Goal: Task Accomplishment & Management: Use online tool/utility

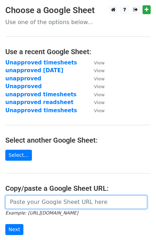
click at [17, 201] on input "url" at bounding box center [76, 201] width 142 height 13
paste input "https://docs.google.com/spreadsheets/d/1-K7DsxJ8U0VNsm6K4BAHYFNOBgeLhYYtLssqivA…"
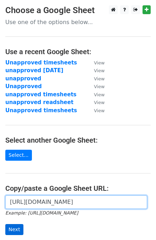
type input "https://docs.google.com/spreadsheets/d/1-K7DsxJ8U0VNsm6K4BAHYFNOBgeLhYYtLssqivA…"
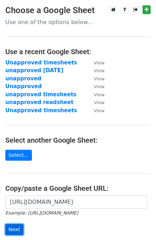
click at [11, 226] on input "Next" at bounding box center [14, 229] width 18 height 11
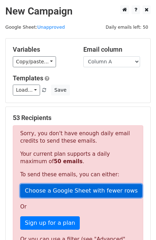
click at [46, 193] on link "Choose a Google Sheet with fewer rows" at bounding box center [81, 190] width 122 height 13
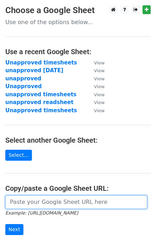
click at [10, 201] on input "url" at bounding box center [76, 201] width 142 height 13
paste input "https://docs.google.com/spreadsheets/d/1-K7DsxJ8U0VNsm6K4BAHYFNOBgeLhYYtLssqivA…"
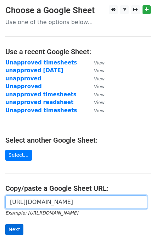
type input "https://docs.google.com/spreadsheets/d/1-K7DsxJ8U0VNsm6K4BAHYFNOBgeLhYYtLssqivA…"
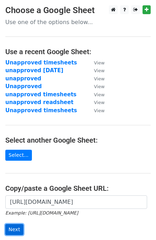
scroll to position [0, 0]
click at [15, 229] on input "Next" at bounding box center [14, 229] width 18 height 11
